Goal: Task Accomplishment & Management: Manage account settings

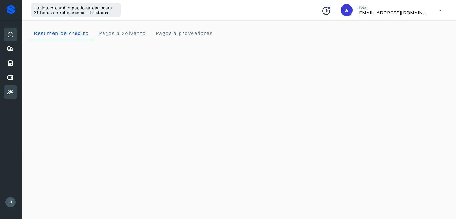
click at [10, 89] on icon at bounding box center [10, 92] width 7 height 7
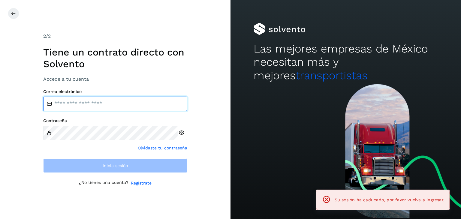
type input "**********"
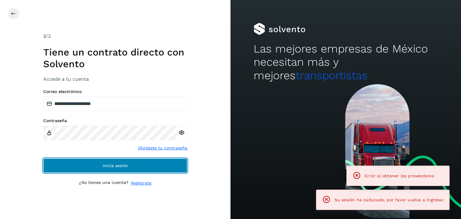
click at [115, 160] on button "Inicia sesión" at bounding box center [115, 165] width 144 height 14
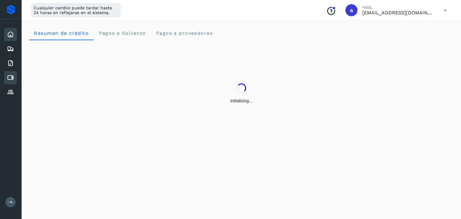
click at [10, 77] on icon at bounding box center [10, 77] width 7 height 7
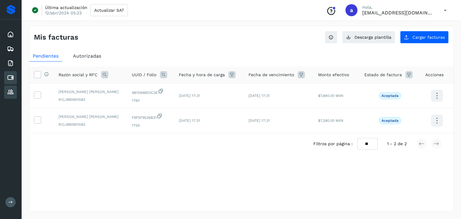
click at [6, 92] on div "Proveedores" at bounding box center [10, 92] width 13 height 13
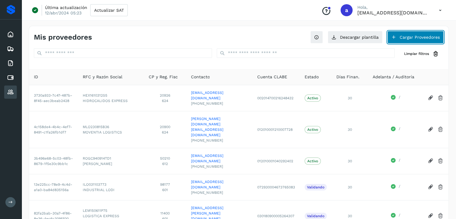
click at [411, 37] on button "Cargar Proveedores" at bounding box center [416, 37] width 56 height 13
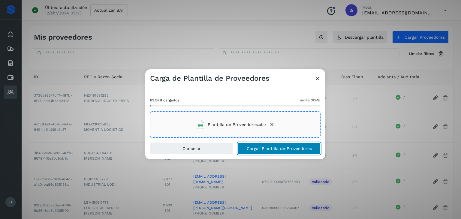
click at [268, 150] on span "Cargar Plantilla de Proveedores" at bounding box center [279, 148] width 65 height 4
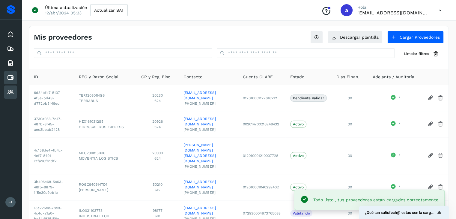
click at [13, 76] on icon at bounding box center [10, 77] width 7 height 7
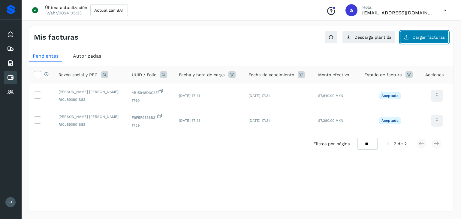
click at [422, 39] on span "Cargar facturas" at bounding box center [428, 37] width 32 height 4
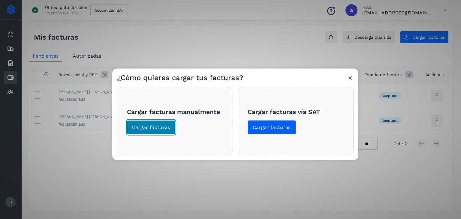
click at [150, 126] on span "Cargar facturas" at bounding box center [151, 127] width 38 height 7
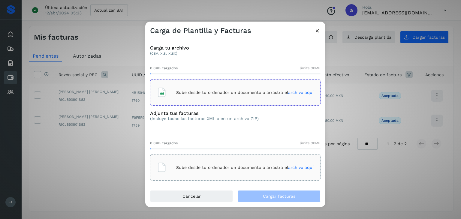
click at [183, 101] on div "Sube desde tu ordenador un documento o arrastra el archivo aquí" at bounding box center [235, 92] width 170 height 26
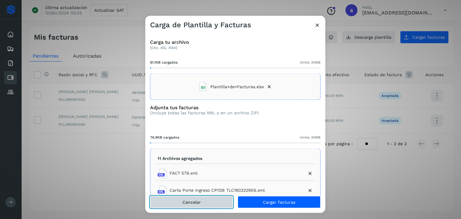
click at [207, 201] on button "Cancelar" at bounding box center [191, 202] width 83 height 12
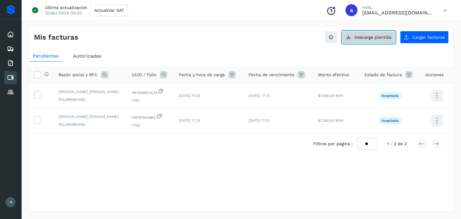
click at [374, 38] on span "Descarga plantilla" at bounding box center [372, 37] width 37 height 4
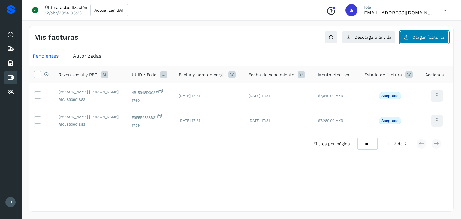
click at [425, 38] on span "Cargar facturas" at bounding box center [428, 37] width 32 height 4
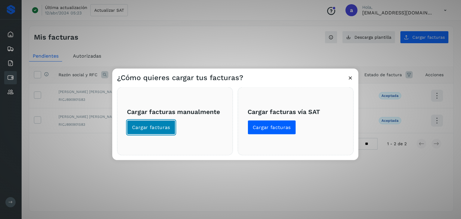
click at [156, 128] on span "Cargar facturas" at bounding box center [151, 127] width 38 height 7
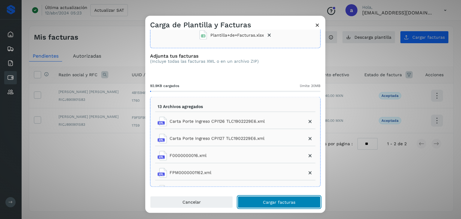
click at [280, 202] on span "Cargar facturas" at bounding box center [279, 202] width 32 height 4
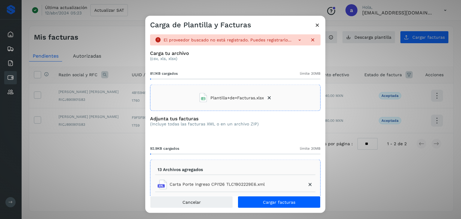
click at [296, 38] on icon at bounding box center [299, 40] width 6 height 6
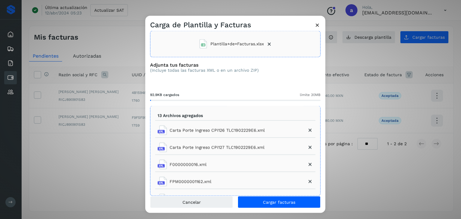
scroll to position [74, 0]
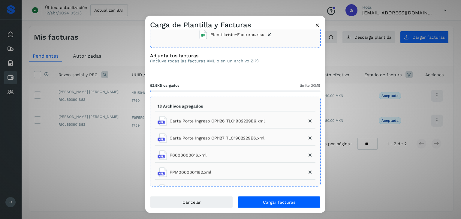
click at [319, 25] on icon at bounding box center [317, 25] width 6 height 6
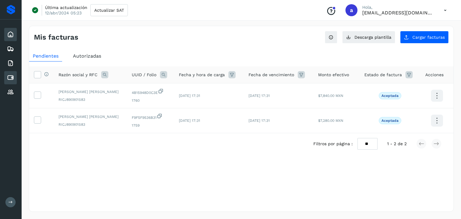
click at [13, 34] on icon at bounding box center [10, 34] width 7 height 7
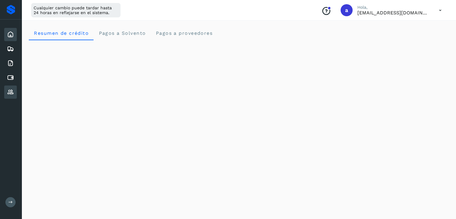
click at [12, 92] on icon at bounding box center [10, 92] width 7 height 7
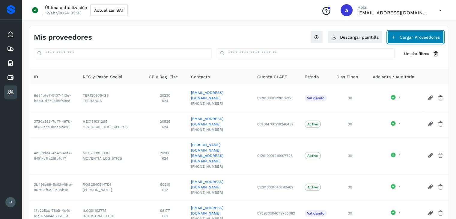
click at [423, 40] on button "Cargar Proveedores" at bounding box center [416, 37] width 56 height 13
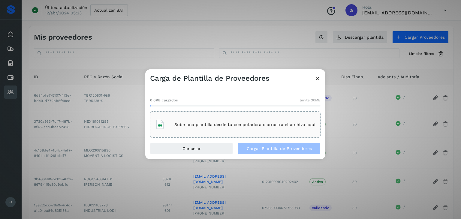
click at [317, 78] on icon at bounding box center [317, 78] width 6 height 6
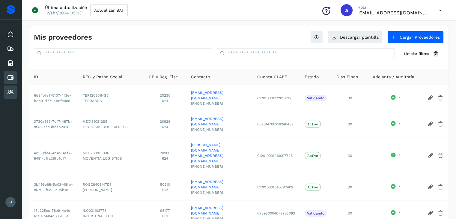
click at [11, 77] on icon at bounding box center [10, 77] width 7 height 7
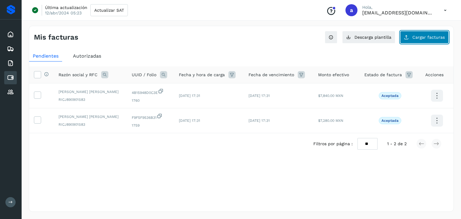
click at [419, 36] on span "Cargar facturas" at bounding box center [428, 37] width 32 height 4
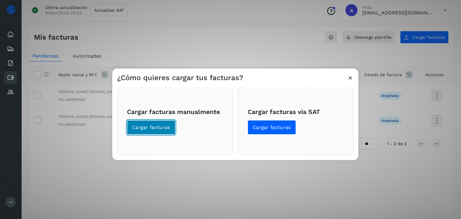
click at [158, 127] on span "Cargar facturas" at bounding box center [151, 127] width 38 height 7
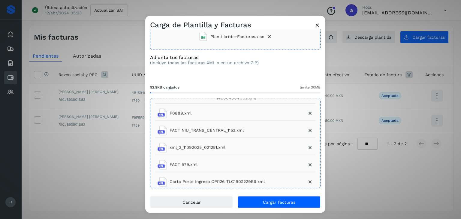
scroll to position [52, 0]
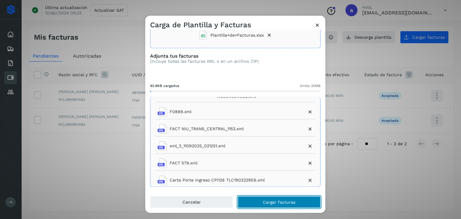
click at [275, 206] on button "Cargar facturas" at bounding box center [279, 202] width 83 height 12
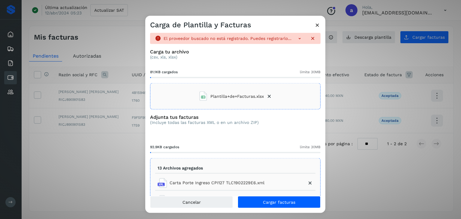
scroll to position [0, 0]
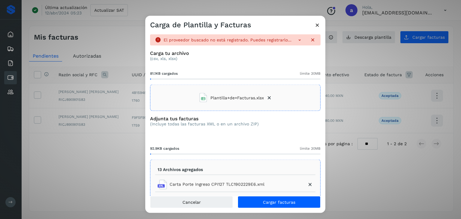
click at [296, 40] on icon at bounding box center [299, 40] width 6 height 6
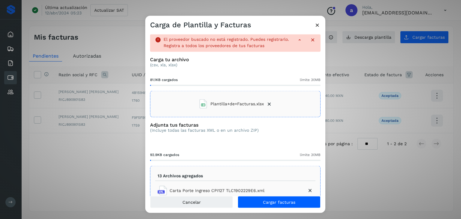
click at [269, 107] on icon at bounding box center [269, 104] width 6 height 6
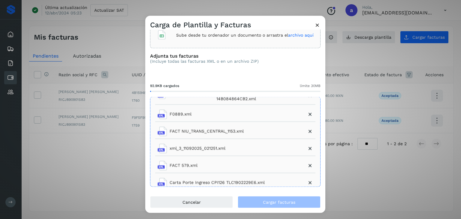
scroll to position [152, 0]
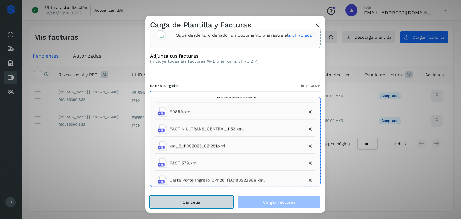
click at [216, 200] on button "Cancelar" at bounding box center [191, 202] width 83 height 12
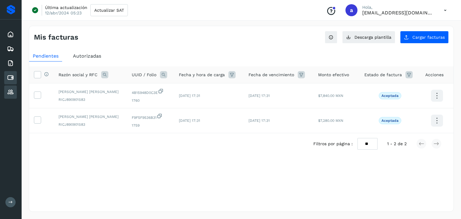
click at [10, 87] on div "Proveedores" at bounding box center [10, 92] width 13 height 13
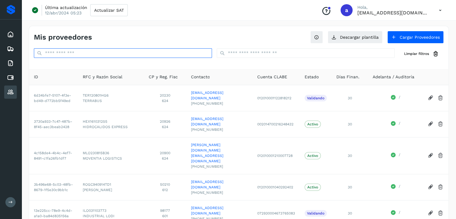
click at [86, 52] on input "text" at bounding box center [123, 53] width 178 height 10
paste input "**********"
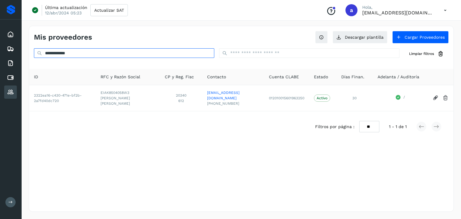
drag, startPoint x: 83, startPoint y: 51, endPoint x: 33, endPoint y: 47, distance: 50.2
click at [33, 47] on div "**********" at bounding box center [241, 45] width 424 height 38
paste input "text"
drag, startPoint x: 88, startPoint y: 53, endPoint x: 27, endPoint y: 47, distance: 60.9
click at [27, 47] on div "**********" at bounding box center [241, 119] width 439 height 200
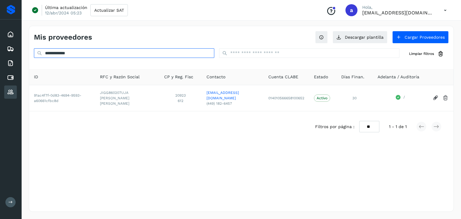
paste input "text"
drag, startPoint x: 88, startPoint y: 56, endPoint x: 39, endPoint y: 49, distance: 49.4
click at [39, 49] on input "**********" at bounding box center [124, 53] width 180 height 10
paste input "text"
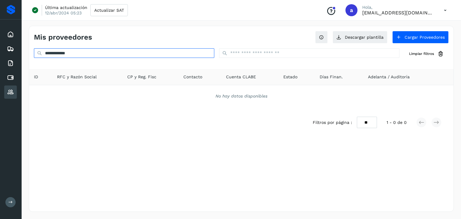
type input "**********"
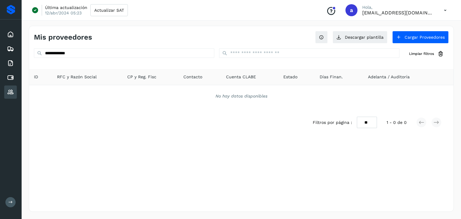
click at [261, 172] on div "**********" at bounding box center [241, 119] width 425 height 186
click at [425, 38] on button "Cargar Proveedores" at bounding box center [420, 37] width 56 height 13
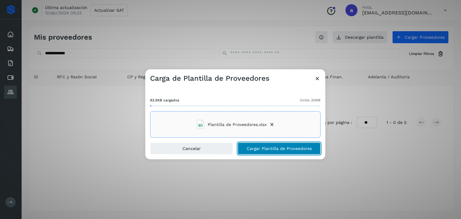
click at [307, 148] on span "Cargar Plantilla de Proveedores" at bounding box center [279, 148] width 65 height 4
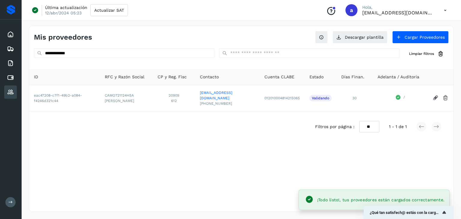
click at [10, 92] on icon at bounding box center [10, 92] width 7 height 7
click at [13, 77] on icon at bounding box center [10, 77] width 7 height 7
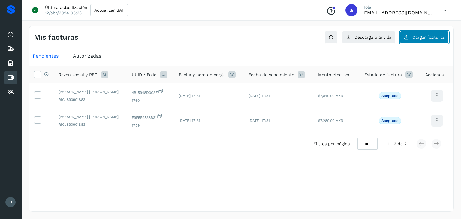
click at [415, 37] on span "Cargar facturas" at bounding box center [428, 37] width 32 height 4
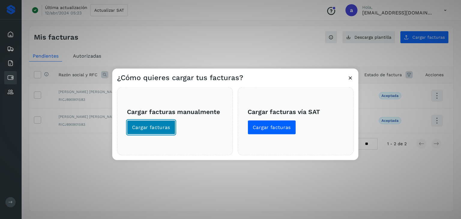
click at [159, 127] on span "Cargar facturas" at bounding box center [151, 127] width 38 height 7
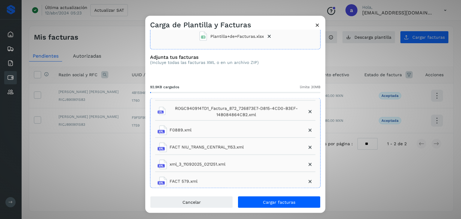
scroll to position [52, 0]
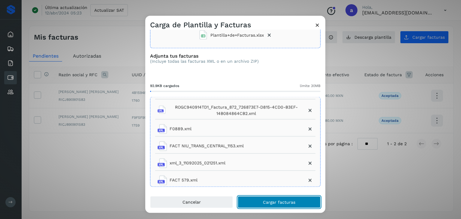
click at [286, 202] on span "Cargar facturas" at bounding box center [279, 202] width 32 height 4
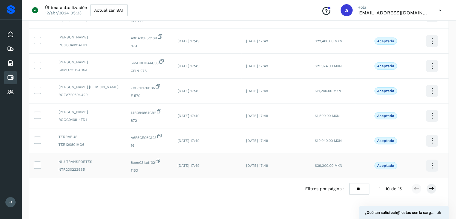
scroll to position [164, 0]
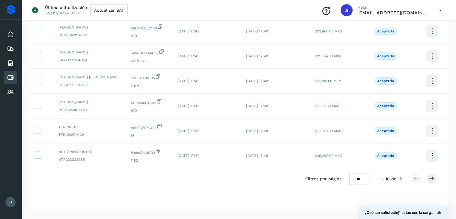
click at [361, 179] on select "** ** **" at bounding box center [360, 179] width 20 height 12
select select "**"
click at [350, 173] on select "** ** **" at bounding box center [360, 179] width 20 height 12
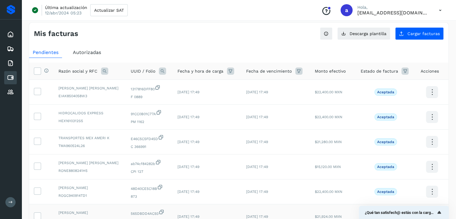
scroll to position [0, 0]
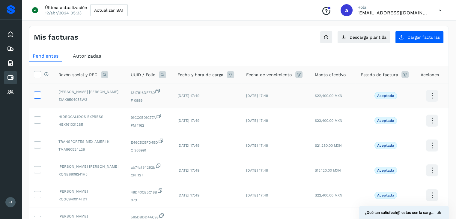
click at [38, 95] on icon at bounding box center [37, 95] width 6 height 6
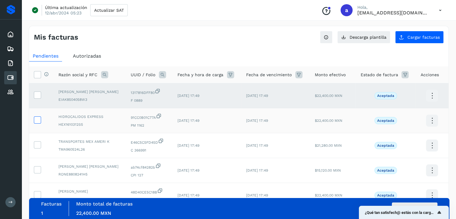
click at [35, 120] on icon at bounding box center [37, 119] width 6 height 6
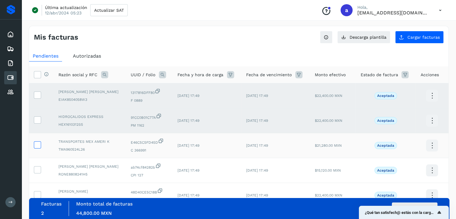
click at [35, 143] on icon at bounding box center [37, 144] width 6 height 6
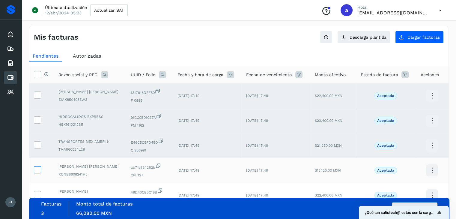
click at [37, 169] on icon at bounding box center [37, 169] width 6 height 6
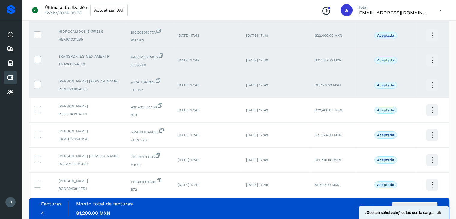
scroll to position [90, 0]
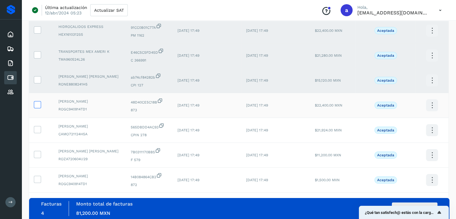
click at [37, 107] on icon at bounding box center [37, 104] width 6 height 6
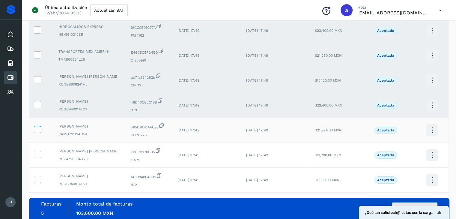
click at [36, 131] on icon at bounding box center [37, 129] width 6 height 6
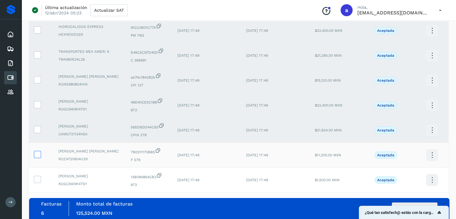
click at [37, 157] on icon at bounding box center [37, 154] width 6 height 6
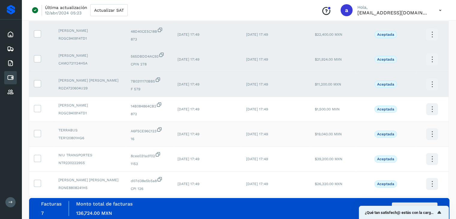
scroll to position [180, 0]
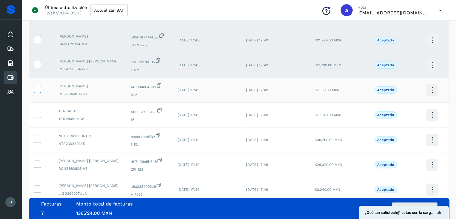
click at [36, 88] on icon at bounding box center [37, 89] width 6 height 6
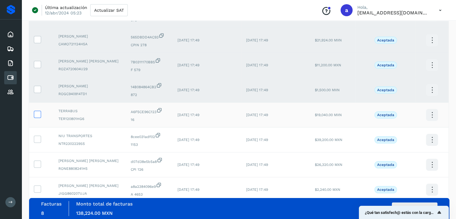
click at [37, 113] on icon at bounding box center [37, 114] width 6 height 6
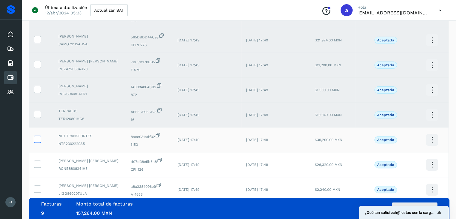
click at [35, 139] on icon at bounding box center [37, 139] width 6 height 6
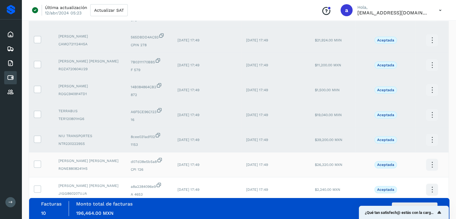
click at [34, 165] on label at bounding box center [37, 164] width 7 height 7
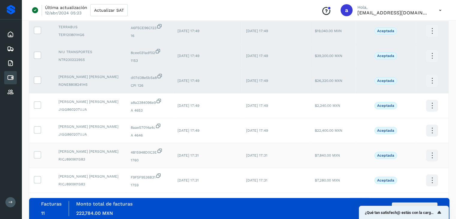
scroll to position [270, 0]
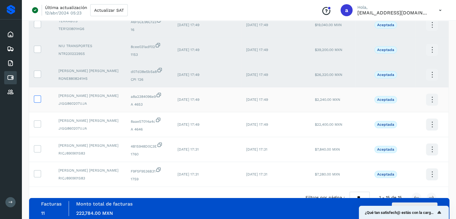
click at [36, 100] on icon at bounding box center [37, 98] width 6 height 6
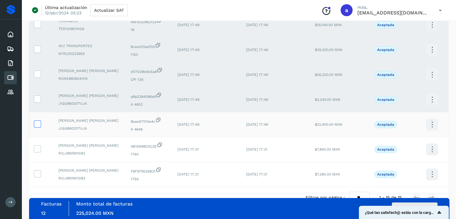
click at [38, 126] on icon at bounding box center [37, 123] width 6 height 6
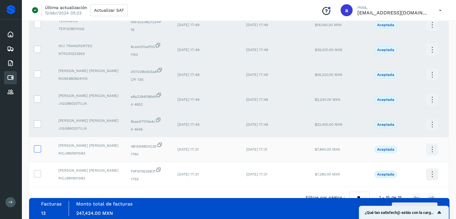
click at [35, 150] on icon at bounding box center [37, 148] width 6 height 6
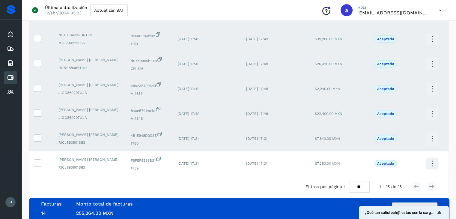
scroll to position [289, 0]
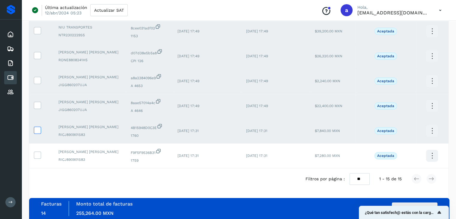
click at [36, 130] on icon at bounding box center [37, 130] width 6 height 6
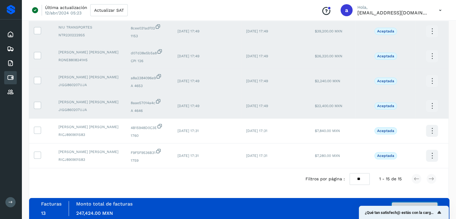
click at [418, 205] on button "Autorizar facturas" at bounding box center [415, 209] width 46 height 12
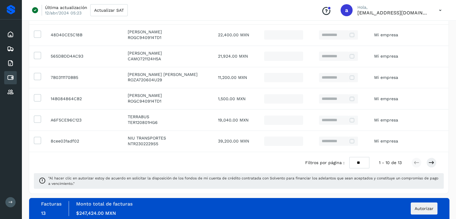
scroll to position [188, 0]
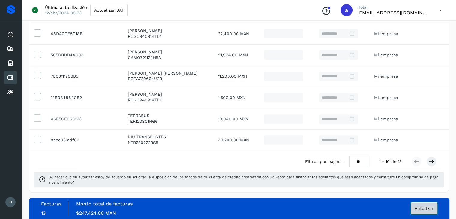
click at [429, 207] on span "Autorizar" at bounding box center [424, 208] width 19 height 4
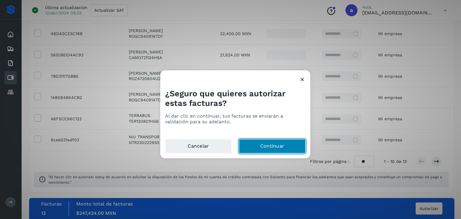
click at [271, 146] on button "Continuar" at bounding box center [272, 146] width 67 height 14
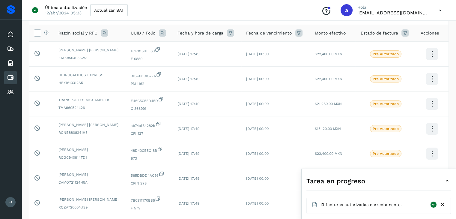
scroll to position [164, 0]
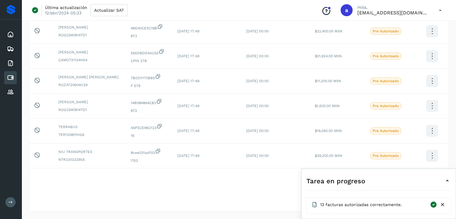
click at [232, 10] on div "Última actualización 12/abr/2024 05:23 Actualizar SAT Conoce nuestros beneficio…" at bounding box center [239, 10] width 435 height 21
